Goal: Use online tool/utility: Utilize a website feature to perform a specific function

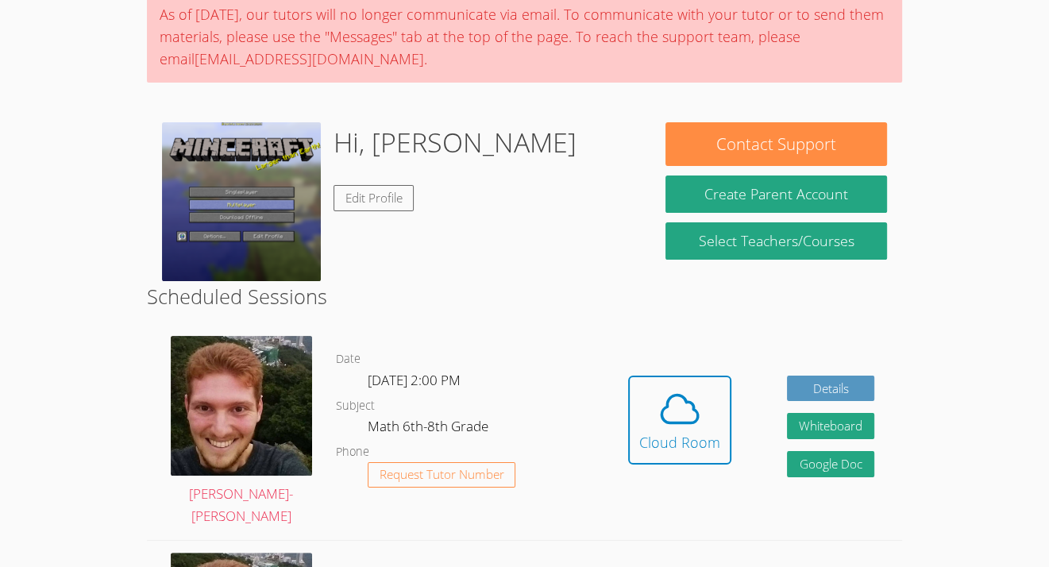
scroll to position [139, 0]
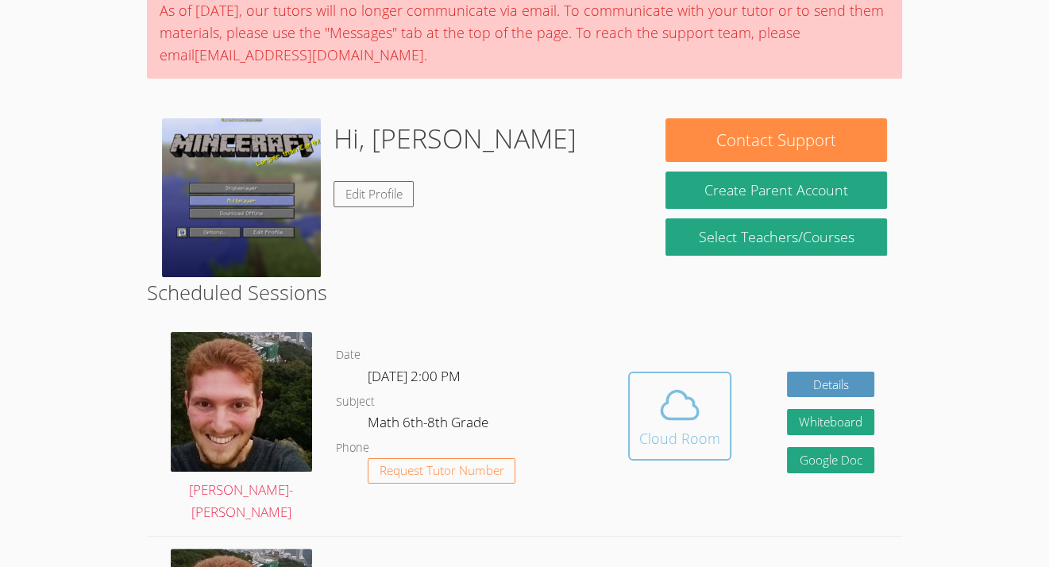
click at [694, 410] on icon at bounding box center [679, 405] width 44 height 44
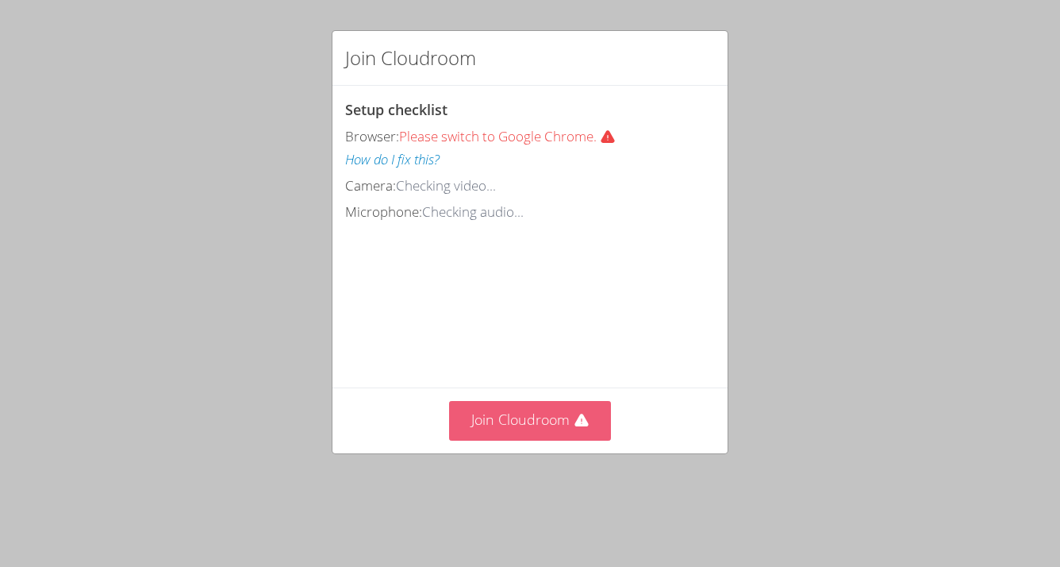
click at [554, 440] on button "Join Cloudroom" at bounding box center [530, 420] width 163 height 39
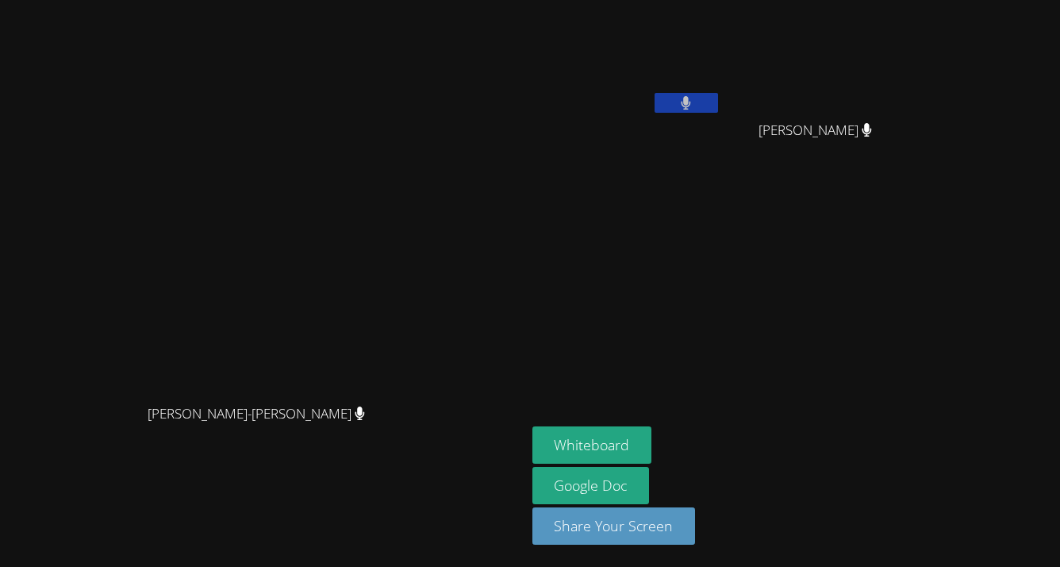
click at [718, 102] on button at bounding box center [687, 103] width 64 height 20
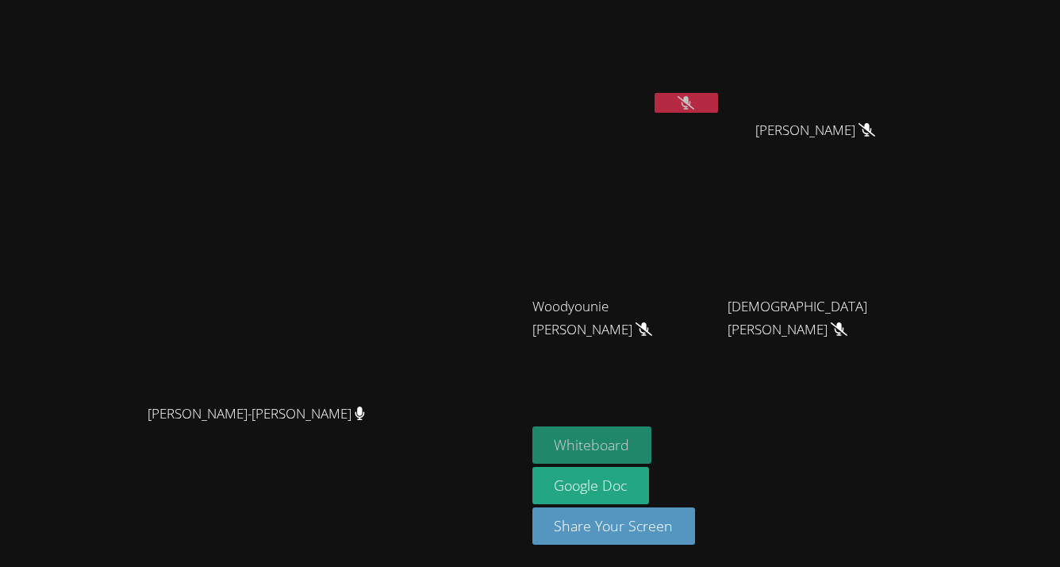
drag, startPoint x: 721, startPoint y: 430, endPoint x: 710, endPoint y: 454, distance: 26.3
click at [652, 454] on button "Whiteboard" at bounding box center [593, 444] width 120 height 37
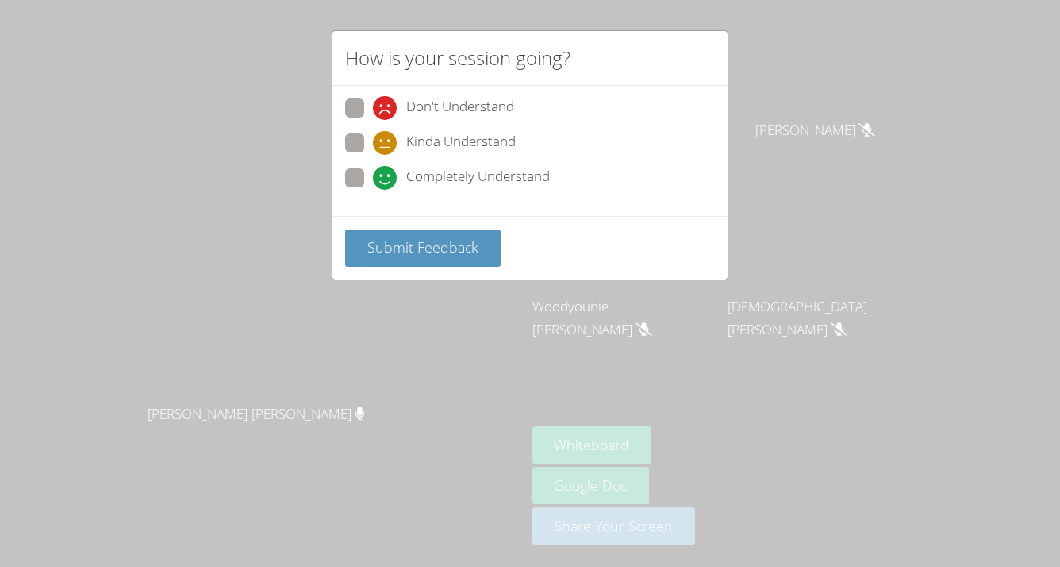
click at [360, 200] on div "Don't Understand Kinda Understand Completely Understand" at bounding box center [530, 151] width 395 height 130
click at [371, 187] on label "Completely Understand" at bounding box center [447, 178] width 205 height 21
click at [373, 182] on input "Completely Understand" at bounding box center [379, 174] width 13 height 13
radio input "true"
click at [397, 245] on span "Submit Feedback" at bounding box center [423, 246] width 111 height 19
